Goal: Navigation & Orientation: Find specific page/section

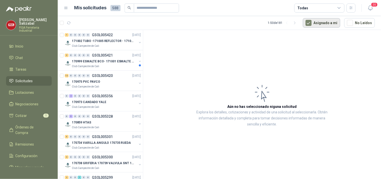
click at [325, 23] on button "Asignado a mi" at bounding box center [321, 23] width 37 height 10
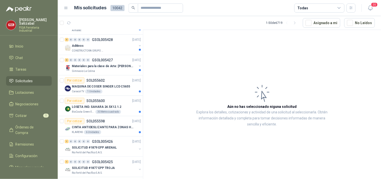
scroll to position [101, 0]
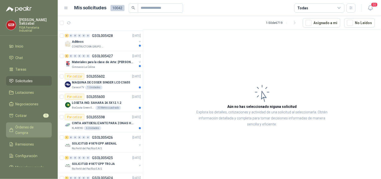
click at [33, 124] on span "Órdenes de Compra" at bounding box center [31, 129] width 31 height 11
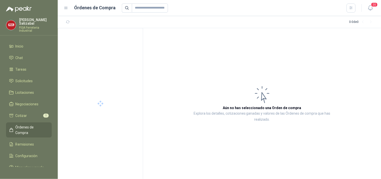
click at [33, 124] on span "Órdenes de Compra" at bounding box center [31, 129] width 31 height 11
